Goal: Find specific page/section: Find specific page/section

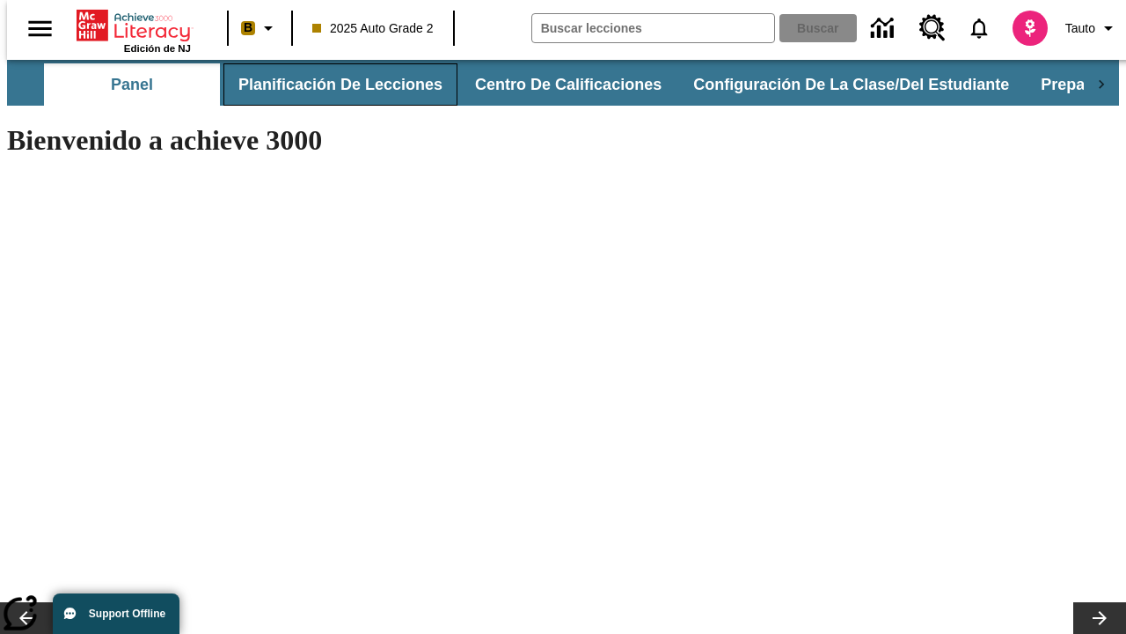
click at [330, 84] on button "Planificación de lecciones" at bounding box center [341, 84] width 234 height 42
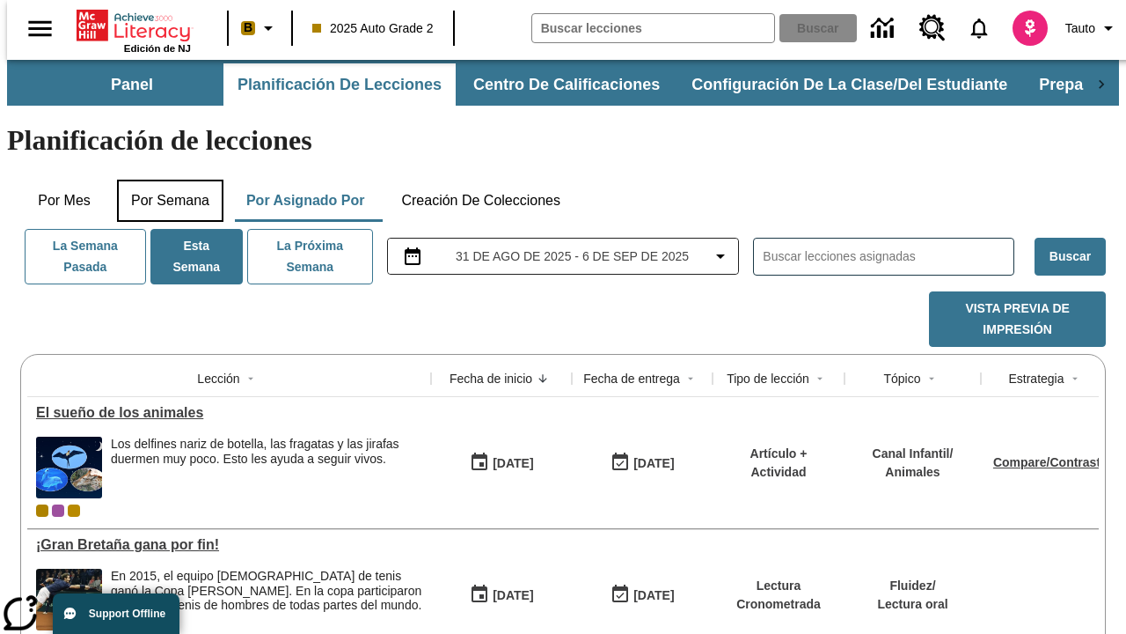
click at [165, 180] on button "Por semana" at bounding box center [170, 201] width 106 height 42
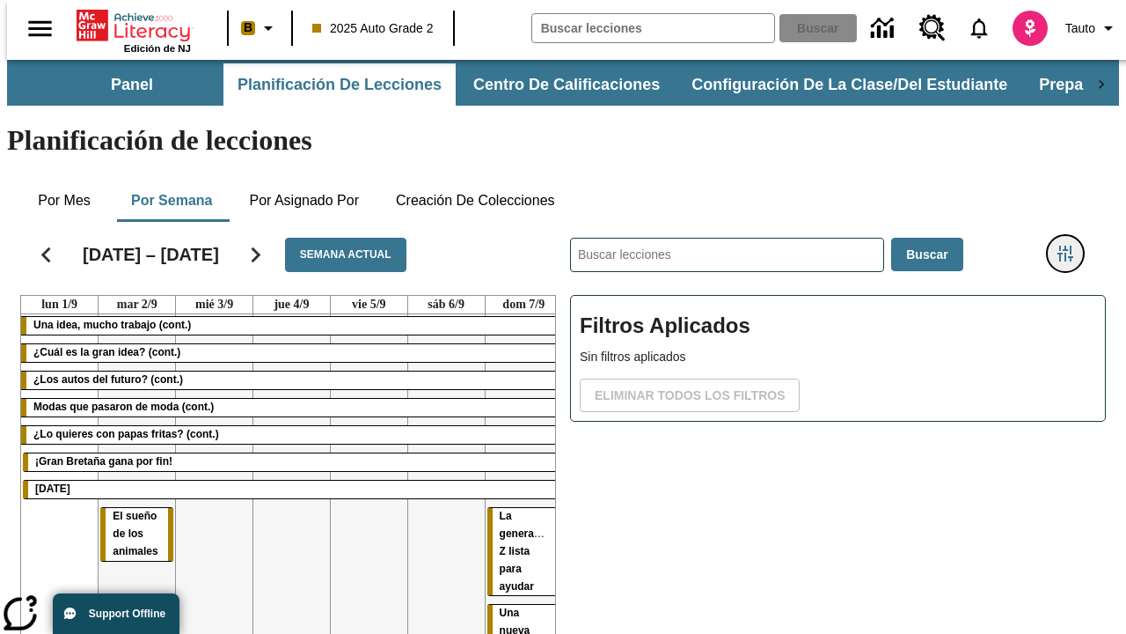
click at [1072, 246] on icon "Menú lateral de filtros" at bounding box center [1066, 254] width 16 height 16
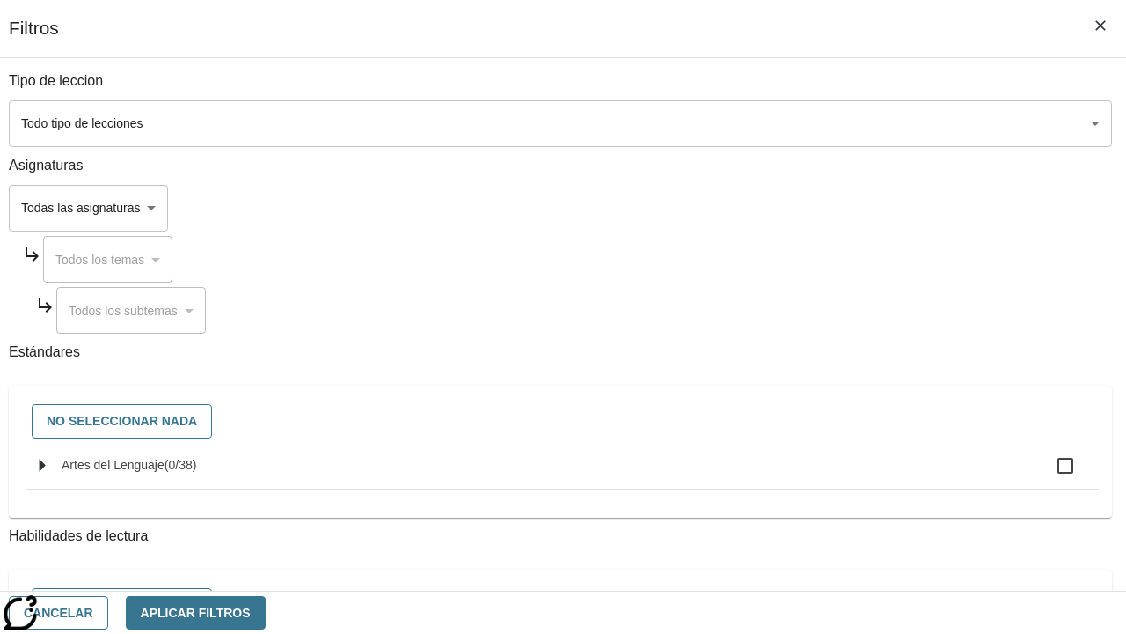
click at [776, 208] on body "Saltar al contenido principal Edición de NJ B 2025 Auto Grade 2 Buscar 0 Tauto …" at bounding box center [563, 436] width 1112 height 752
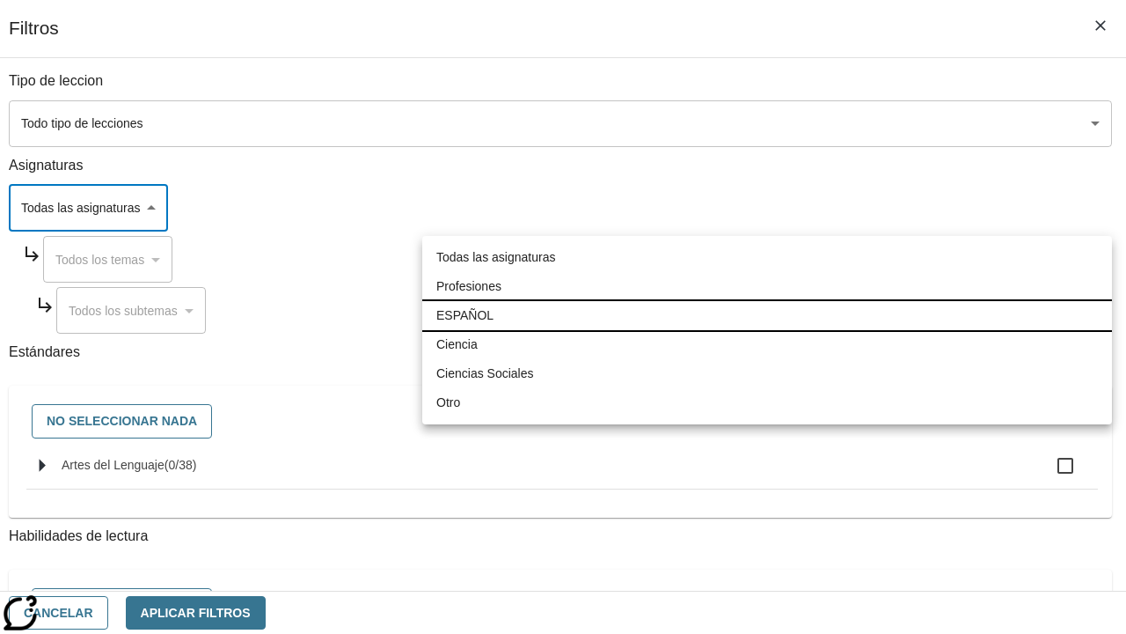
click at [767, 315] on li "ESPAÑOL" at bounding box center [767, 315] width 690 height 29
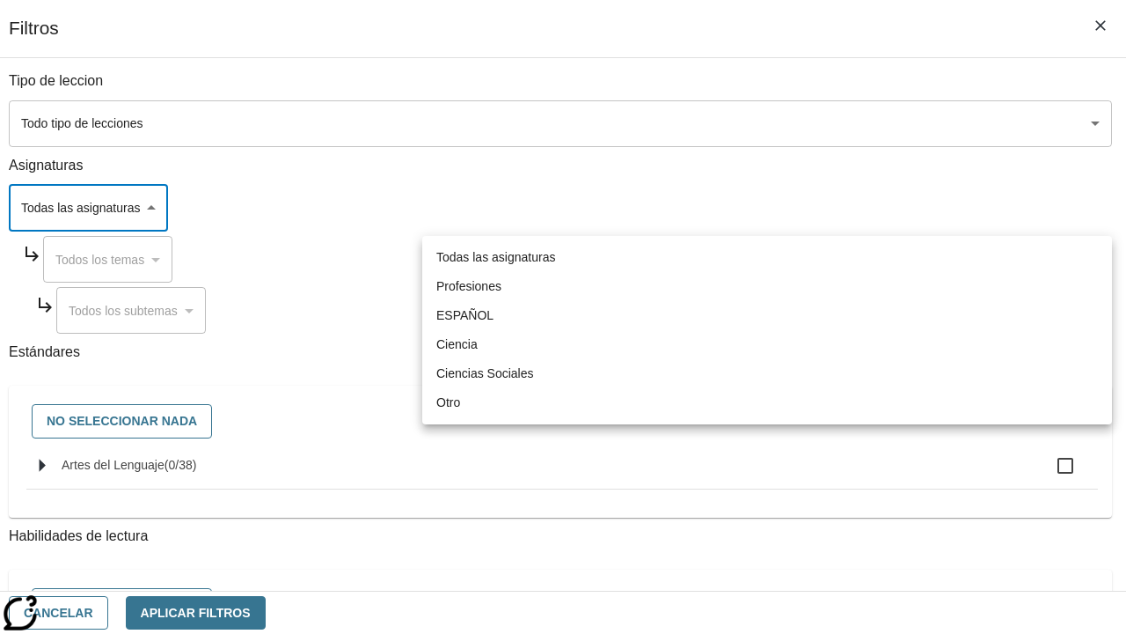
type input "1"
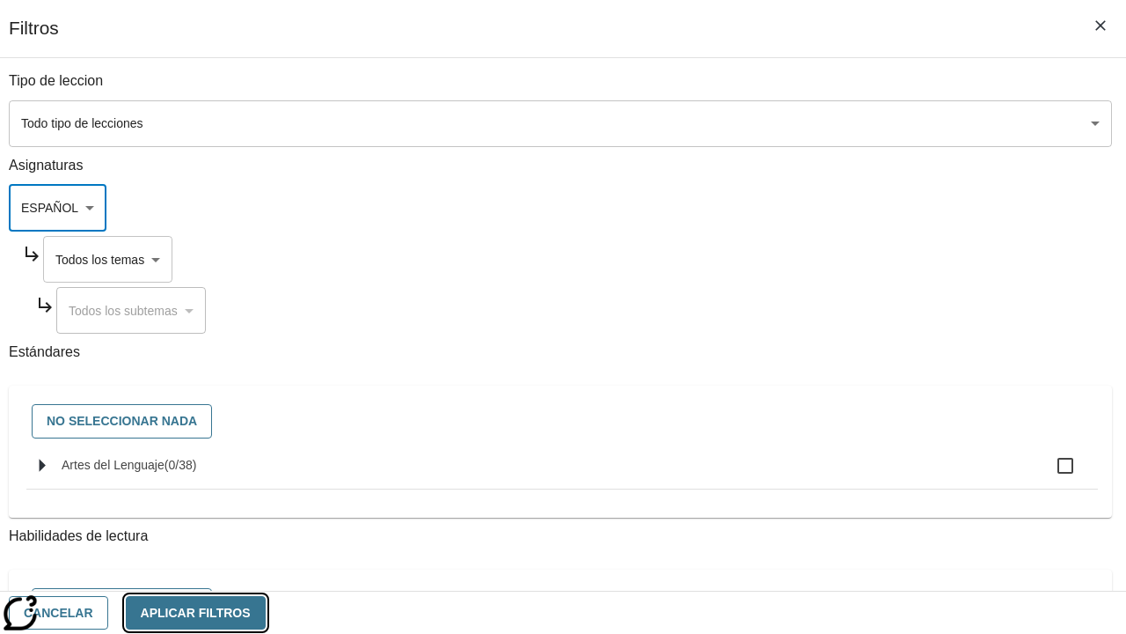
click at [266, 612] on button "Aplicar Filtros" at bounding box center [196, 613] width 140 height 34
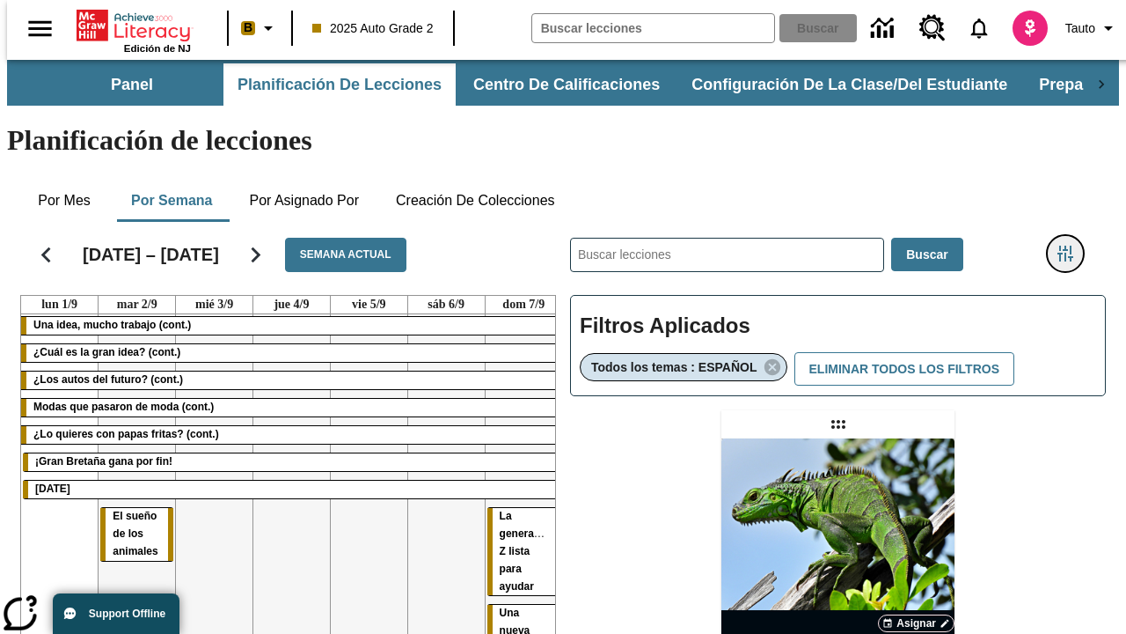
click at [1072, 246] on icon "Menú lateral de filtros" at bounding box center [1066, 254] width 16 height 16
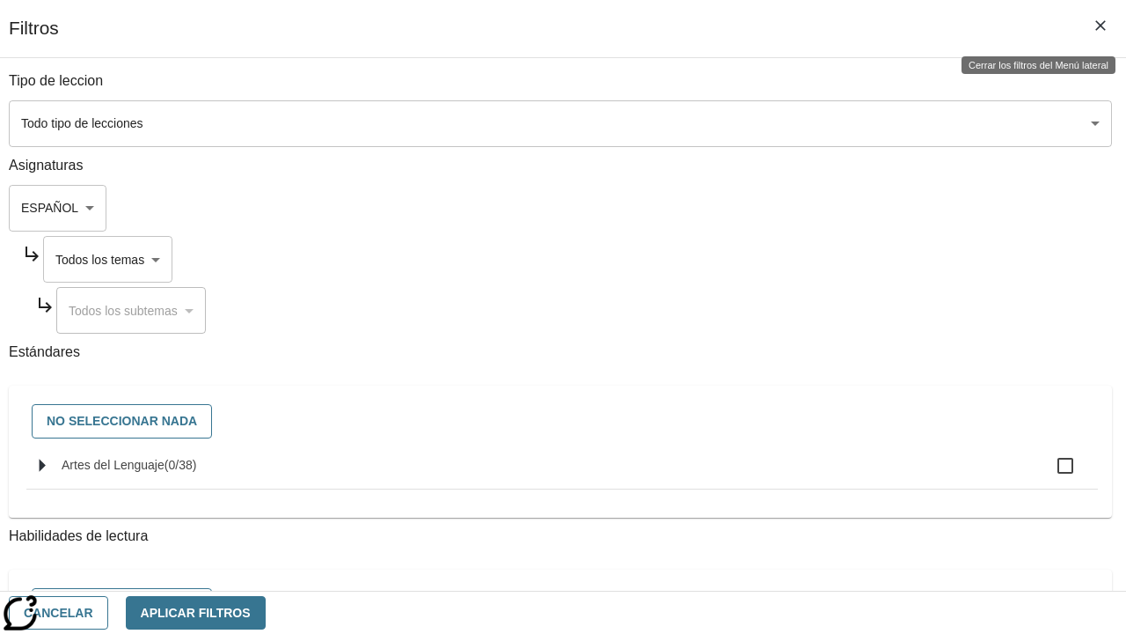
click at [793, 259] on body "Saltar al contenido principal Edición de NJ B 2025 Auto Grade 2 Buscar 0 Tauto …" at bounding box center [563, 519] width 1112 height 918
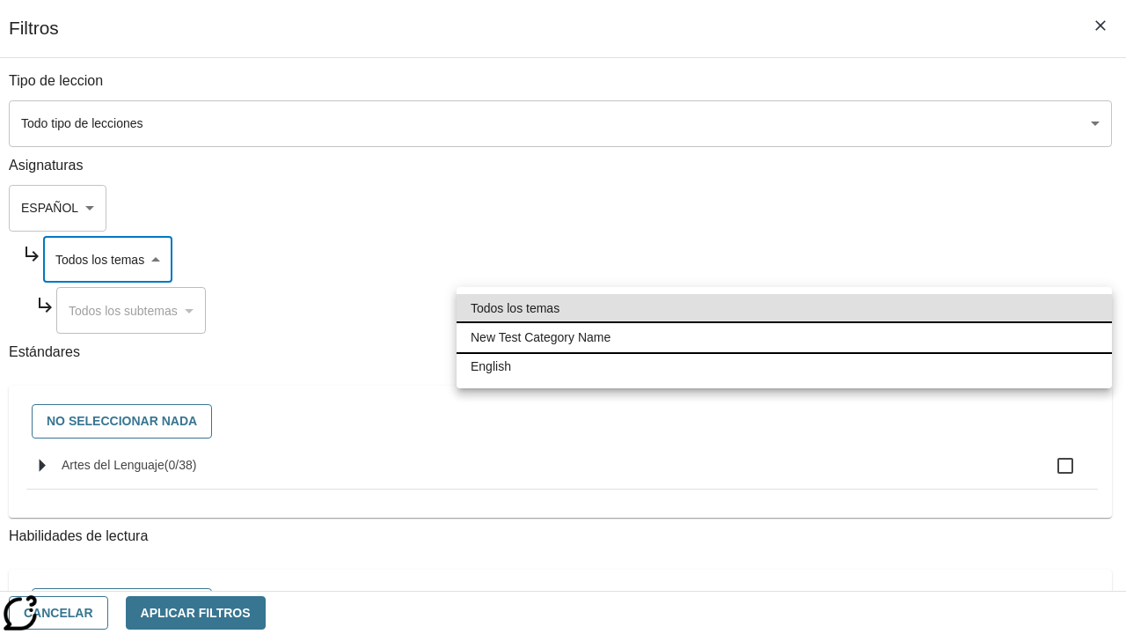
click at [784, 337] on li "New Test Category Name" at bounding box center [785, 337] width 656 height 29
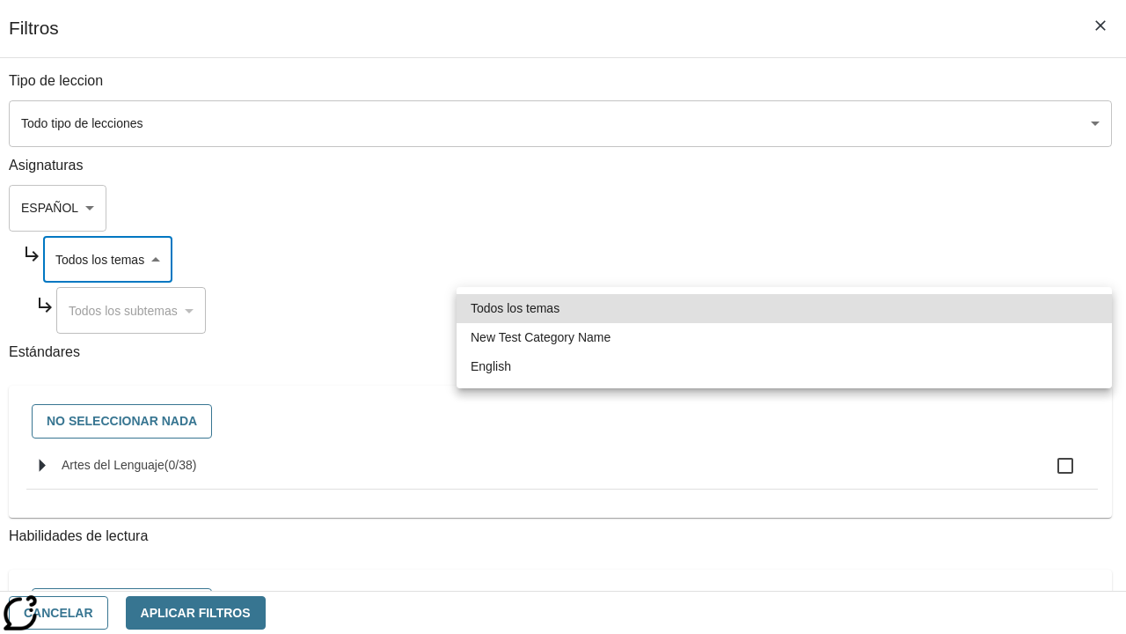
type input "265"
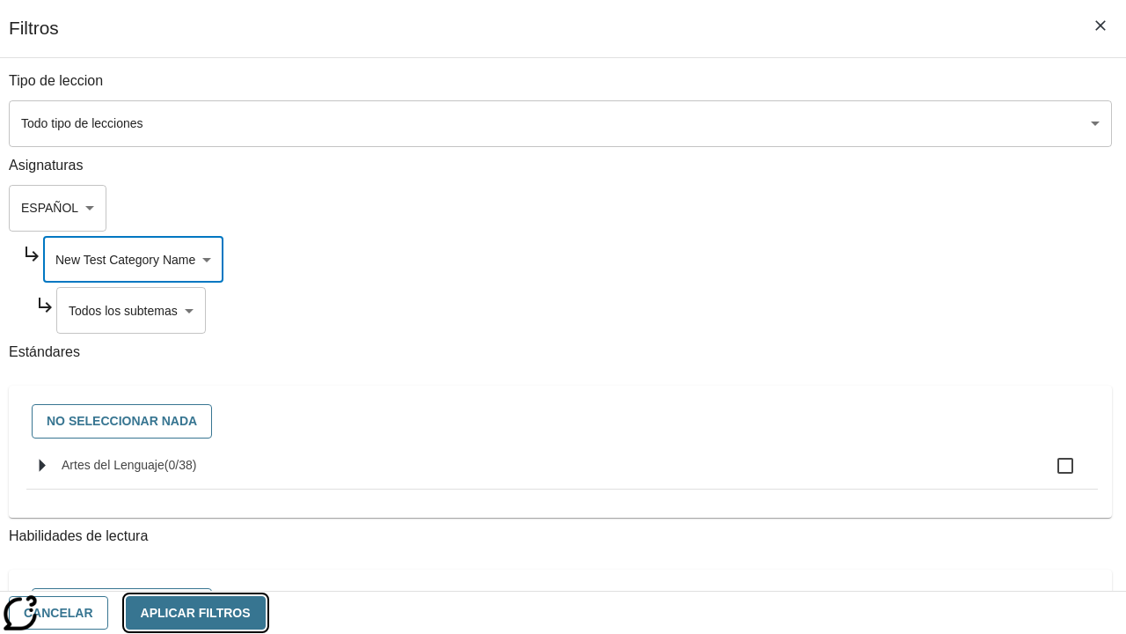
click at [266, 612] on button "Aplicar Filtros" at bounding box center [196, 613] width 140 height 34
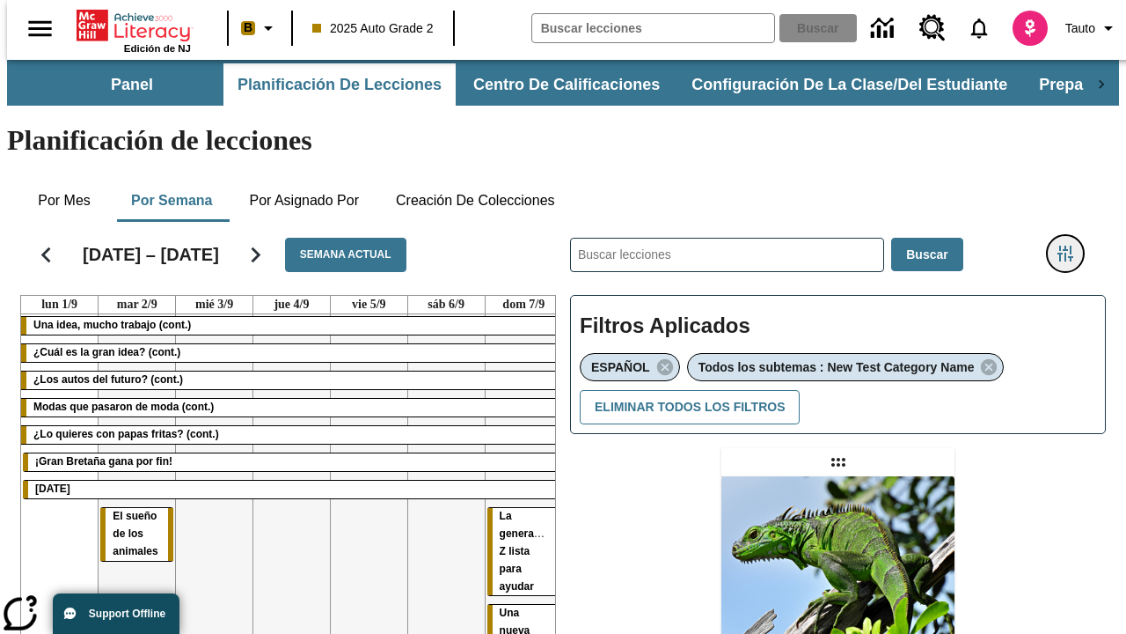
click at [1072, 246] on icon "Menú lateral de filtros" at bounding box center [1066, 254] width 16 height 16
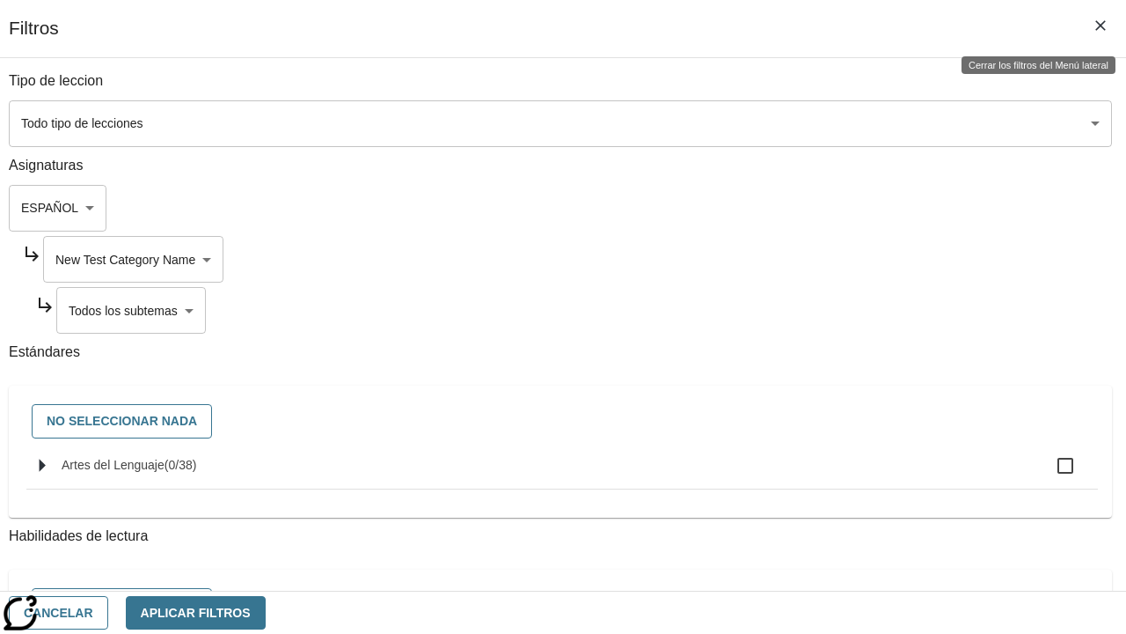
click at [800, 310] on body "Saltar al contenido principal Edición de NJ B 2025 Auto Grade 2 Buscar 0 Tauto …" at bounding box center [563, 538] width 1112 height 956
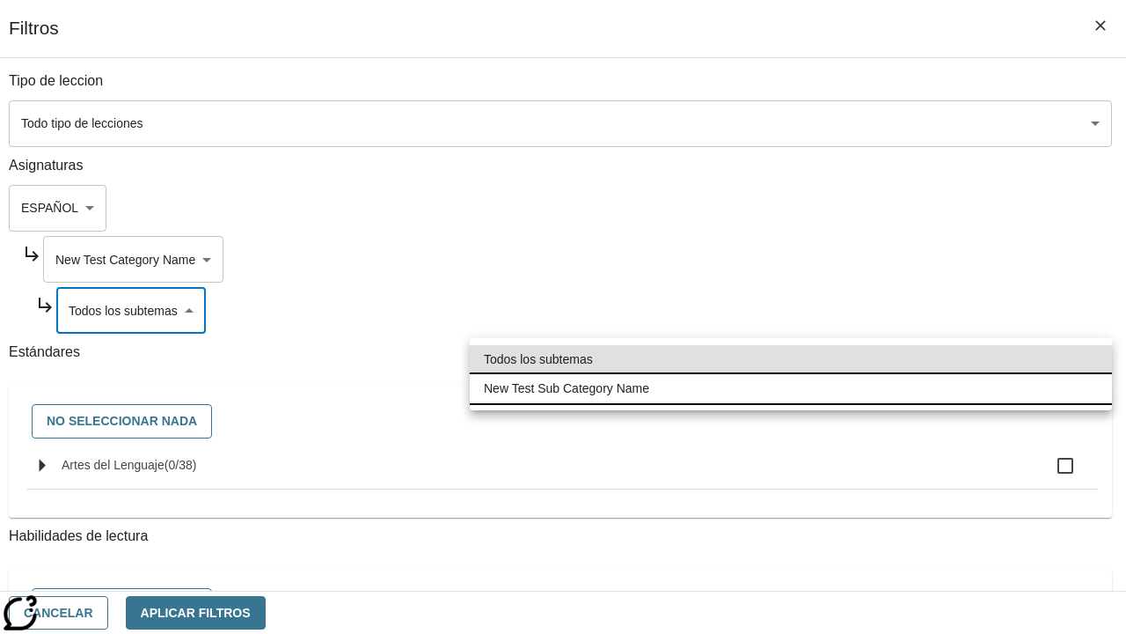
click at [791, 388] on li "New Test Sub Category Name" at bounding box center [791, 388] width 642 height 29
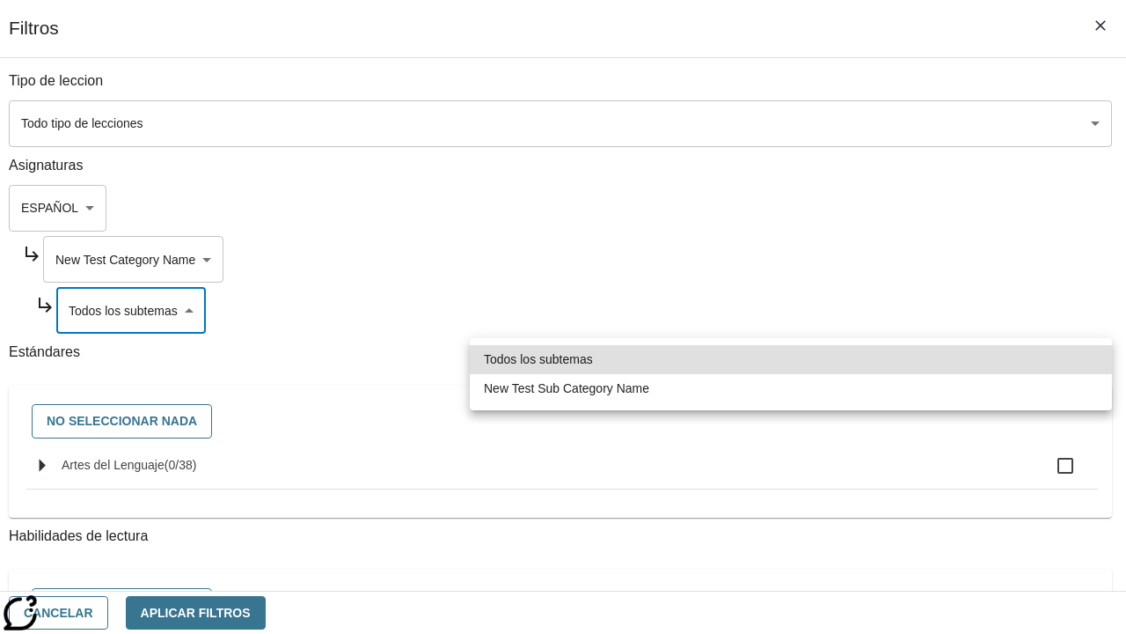
type input "2232"
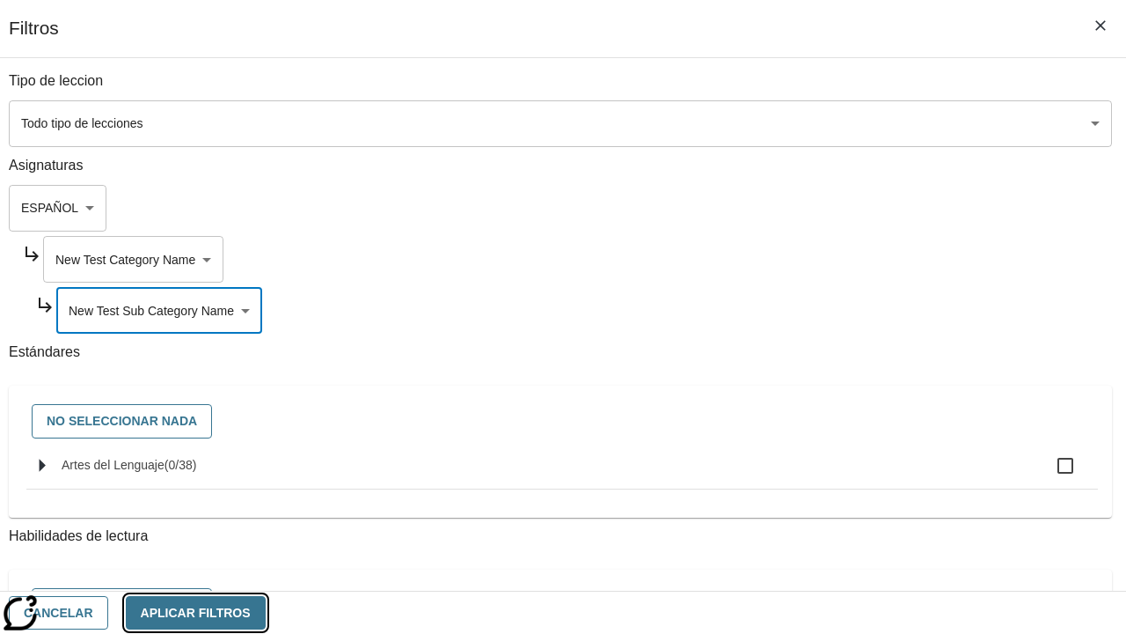
click at [266, 612] on button "Aplicar Filtros" at bounding box center [196, 613] width 140 height 34
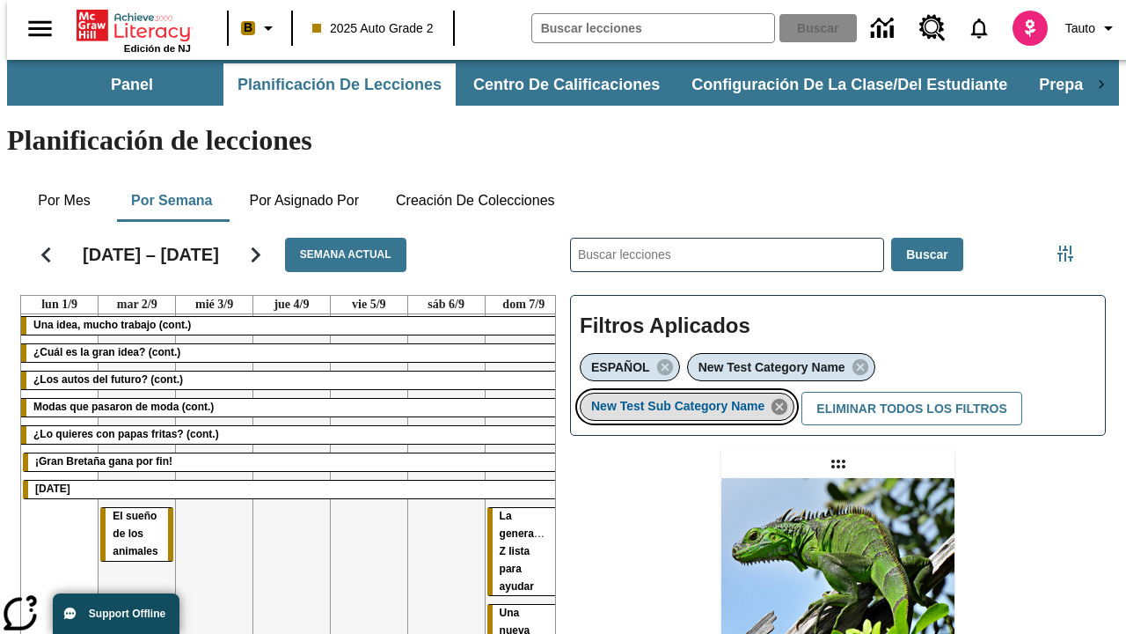
click at [785, 397] on icon "Eliminar New Test Sub Category Name el ítem seleccionado del filtro" at bounding box center [779, 406] width 19 height 19
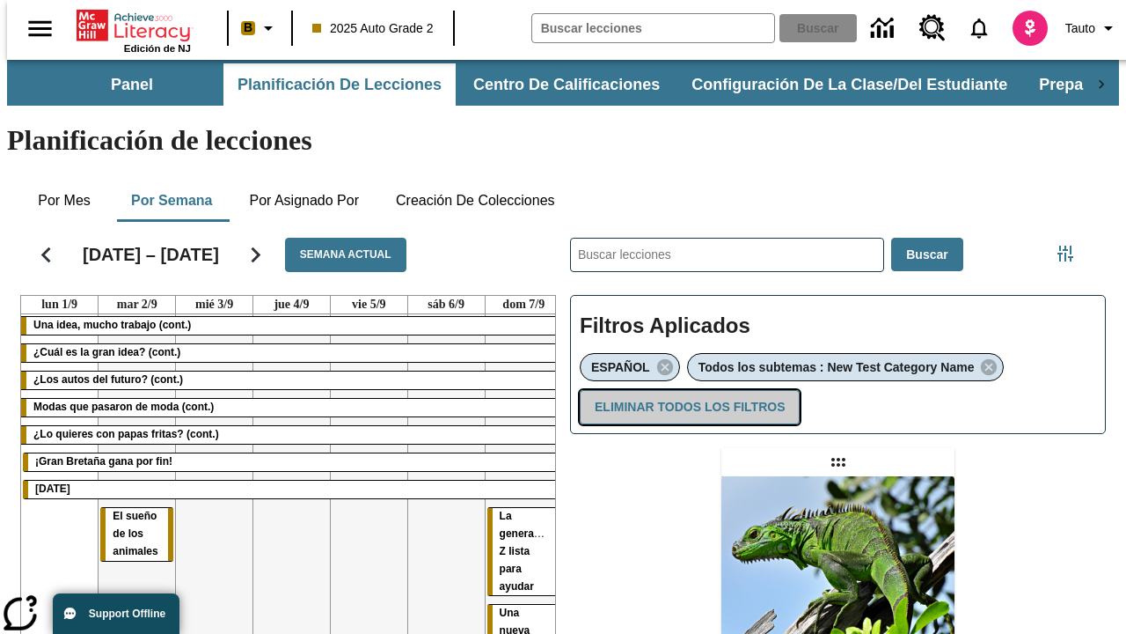
click at [686, 390] on button "Eliminar todos los filtros" at bounding box center [690, 407] width 220 height 34
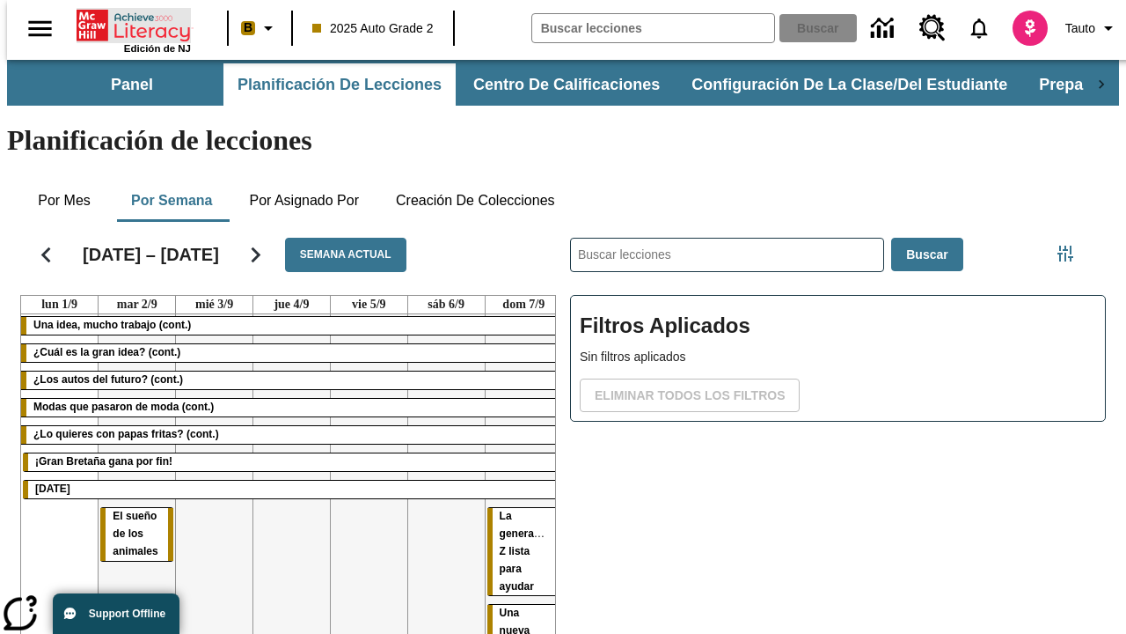
click at [127, 24] on icon "Portada" at bounding box center [135, 25] width 117 height 35
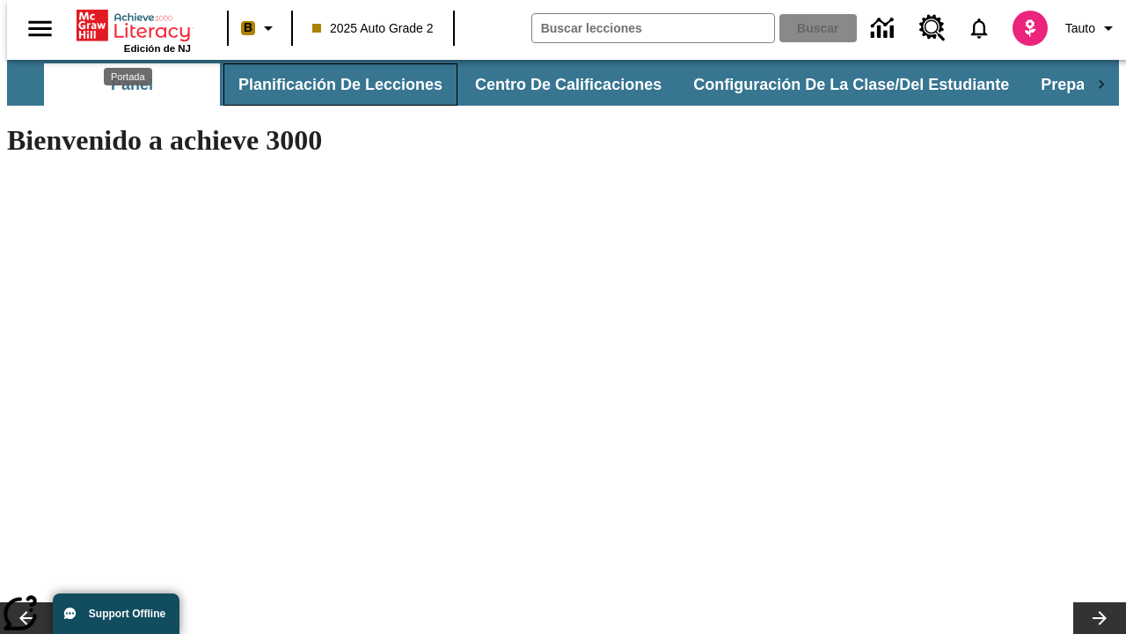
click at [330, 84] on button "Planificación de lecciones" at bounding box center [341, 84] width 234 height 42
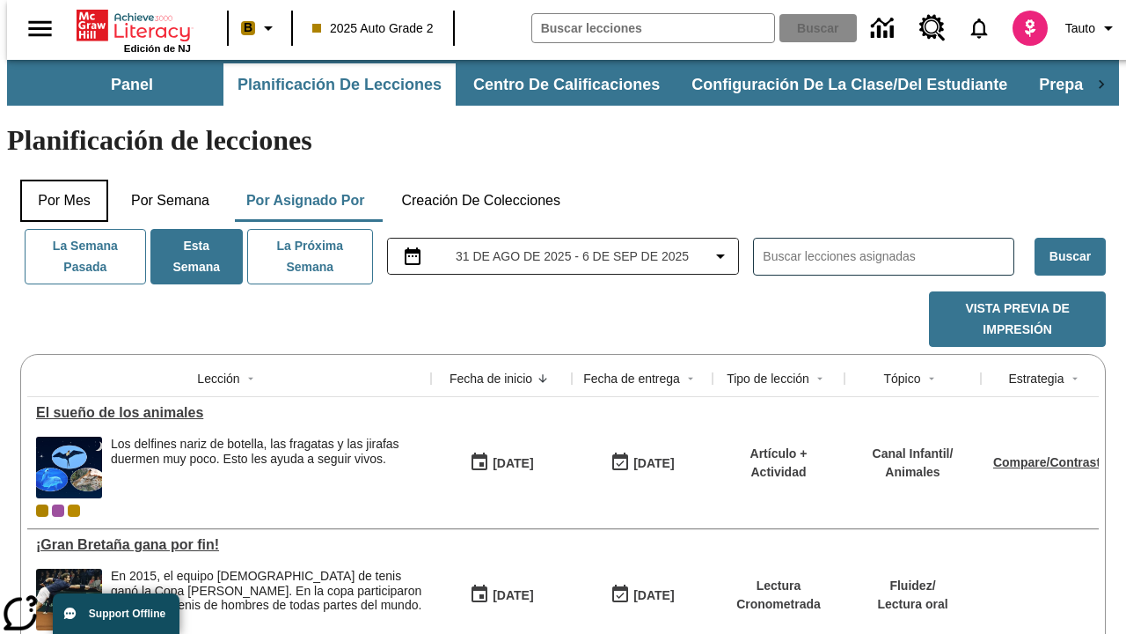
click at [57, 180] on button "Por mes" at bounding box center [64, 201] width 88 height 42
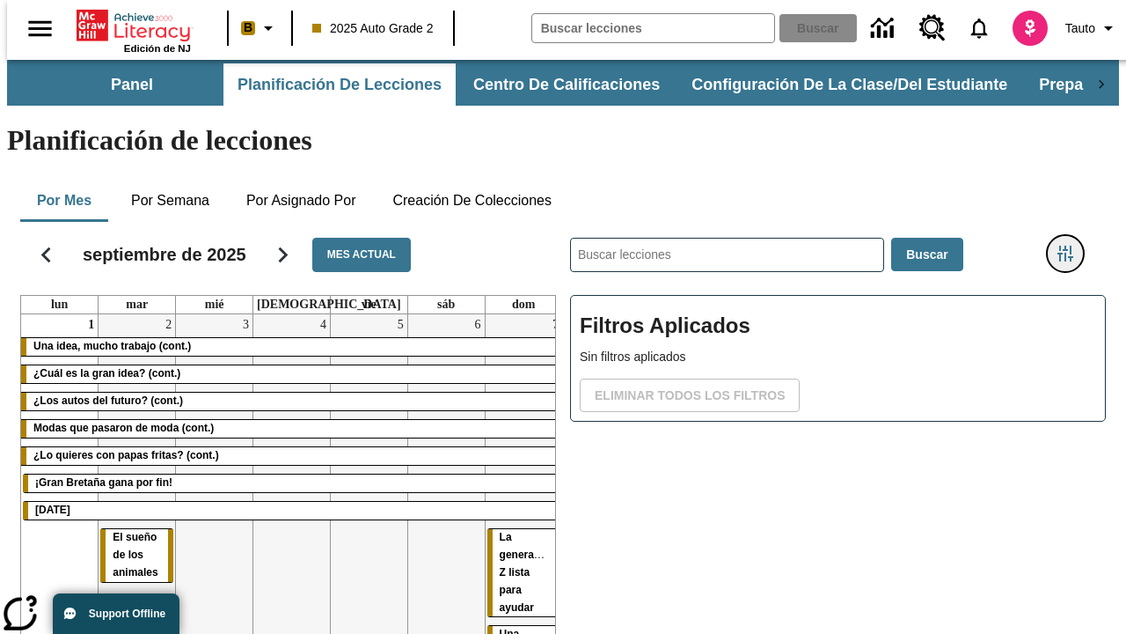
click at [1072, 246] on icon "Menú lateral de filtros" at bounding box center [1066, 254] width 16 height 16
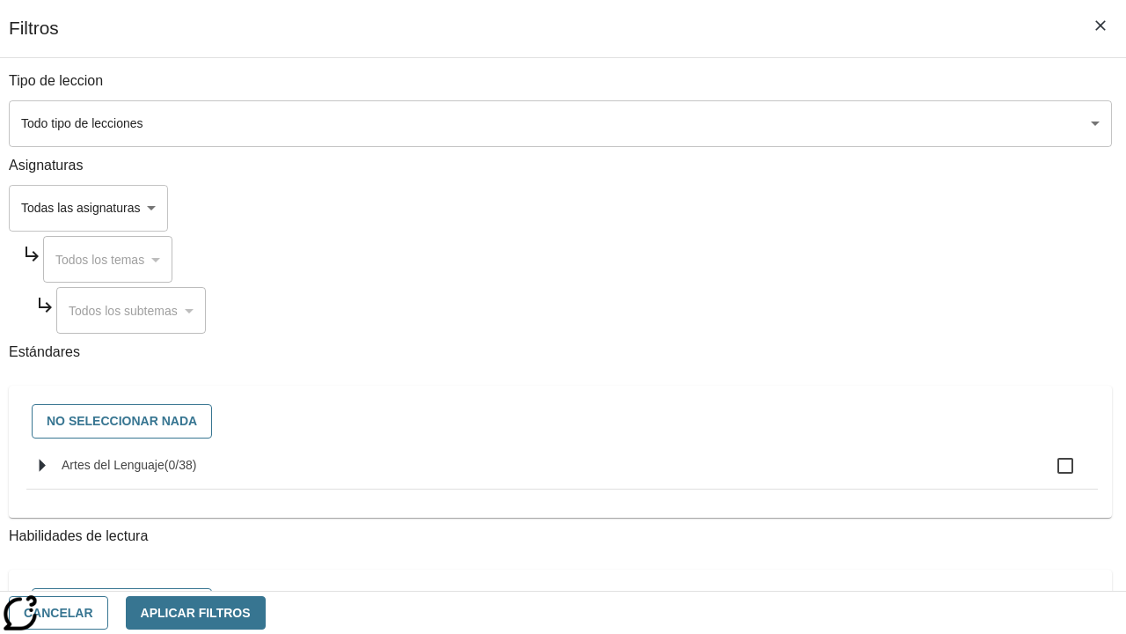
click at [776, 208] on body "Saltar al contenido principal Edición de NJ B 2025 Auto Grade 2 Buscar 0 Tauto …" at bounding box center [563, 436] width 1112 height 752
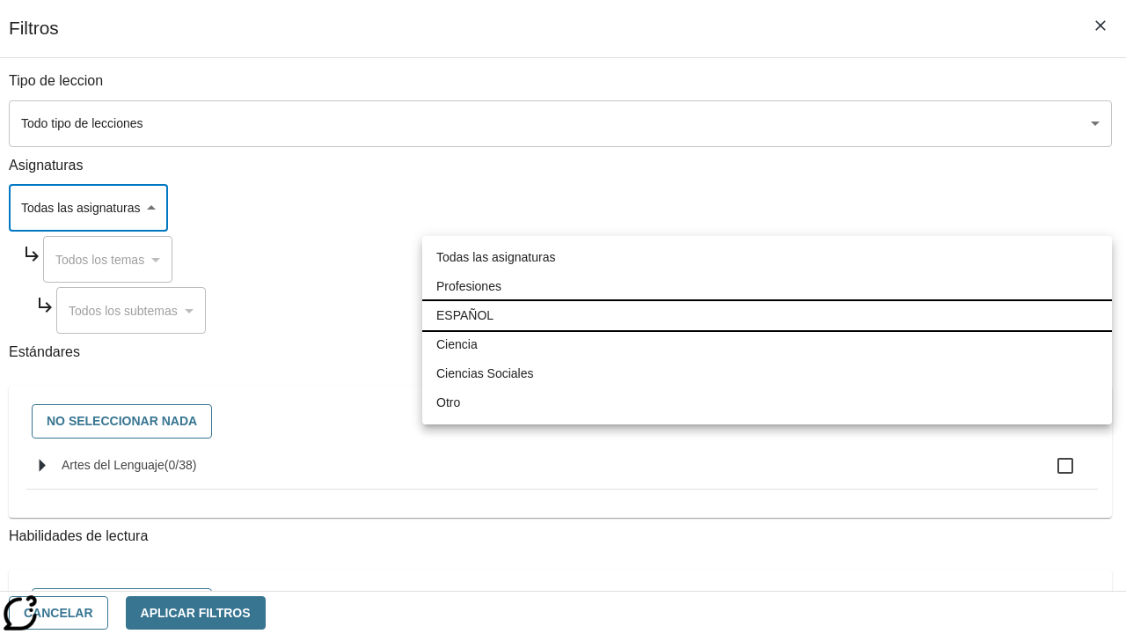
click at [767, 315] on li "ESPAÑOL" at bounding box center [767, 315] width 690 height 29
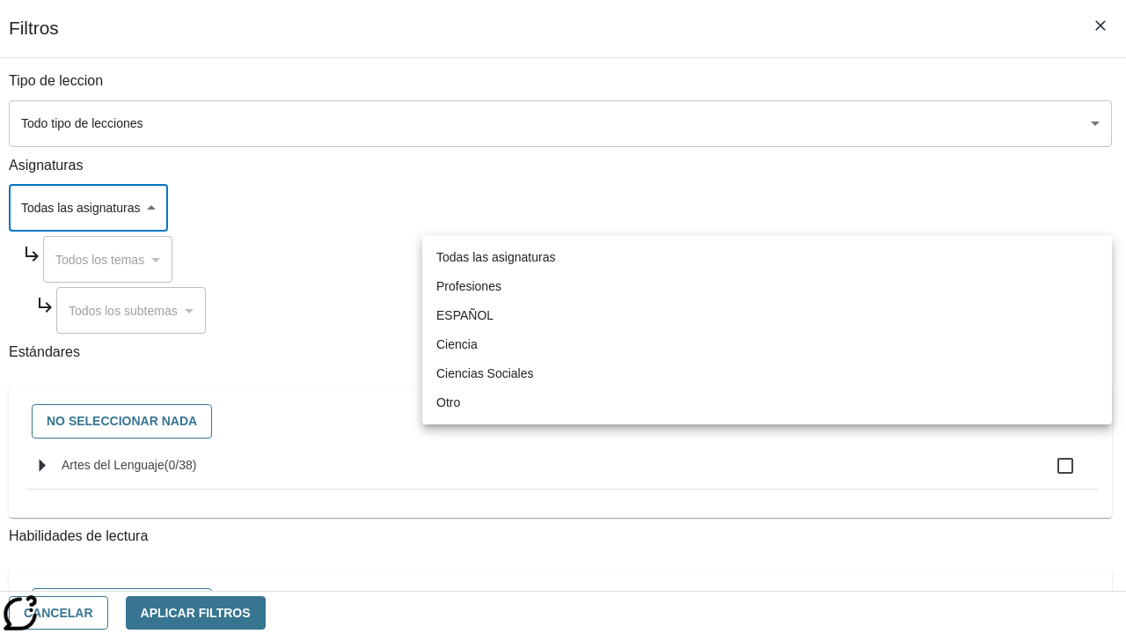
type input "1"
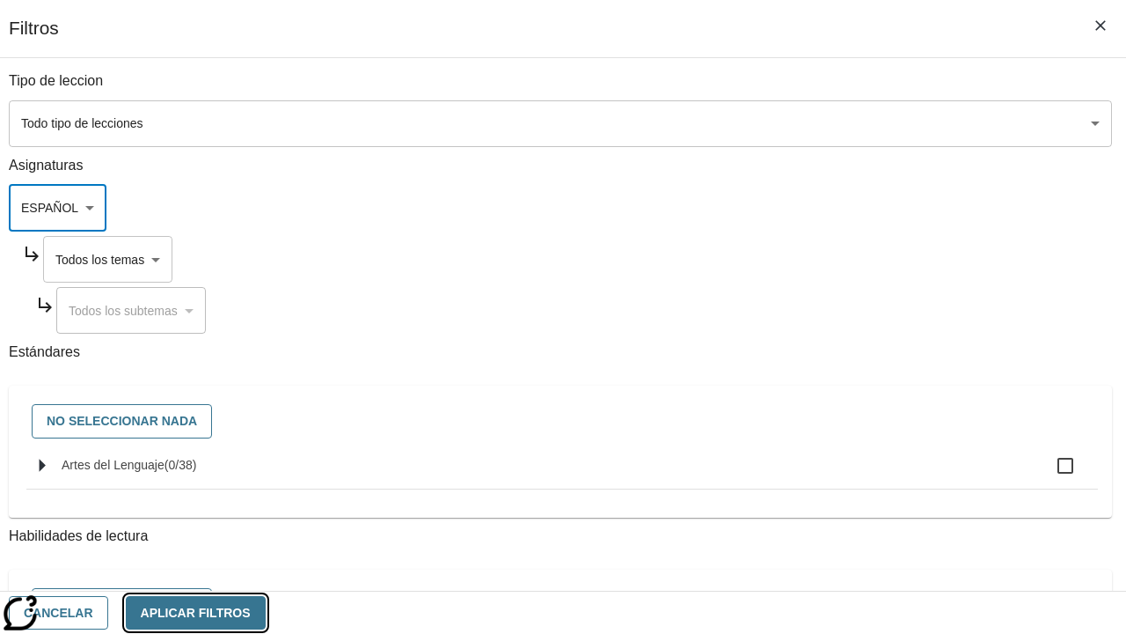
click at [266, 612] on button "Aplicar Filtros" at bounding box center [196, 613] width 140 height 34
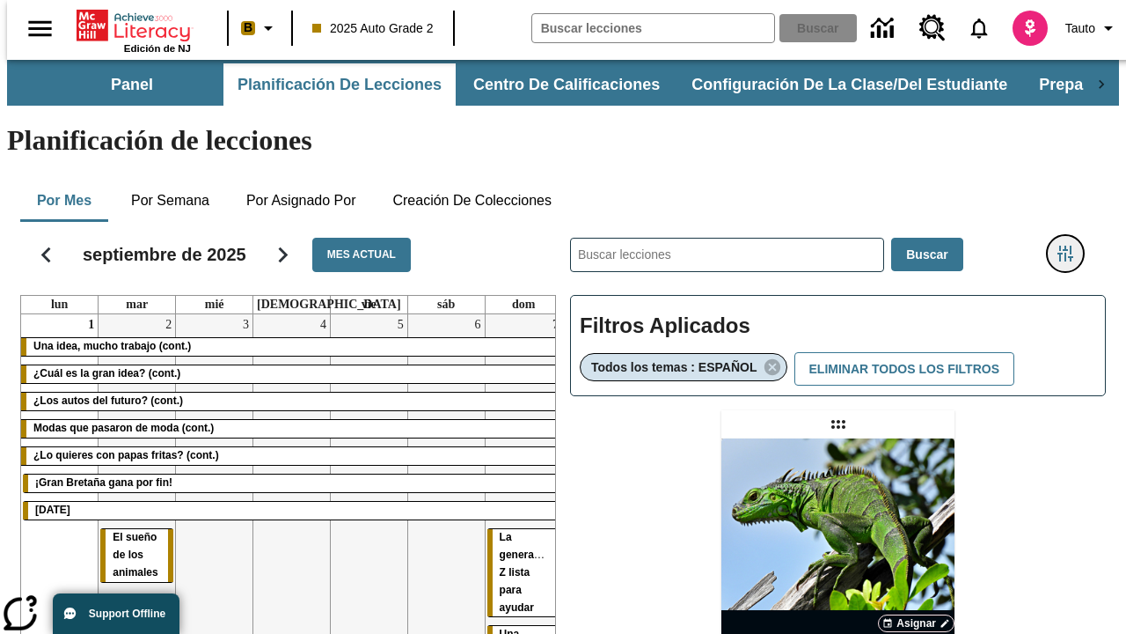
click at [1072, 246] on icon "Menú lateral de filtros" at bounding box center [1066, 254] width 16 height 16
